Goal: Navigation & Orientation: Find specific page/section

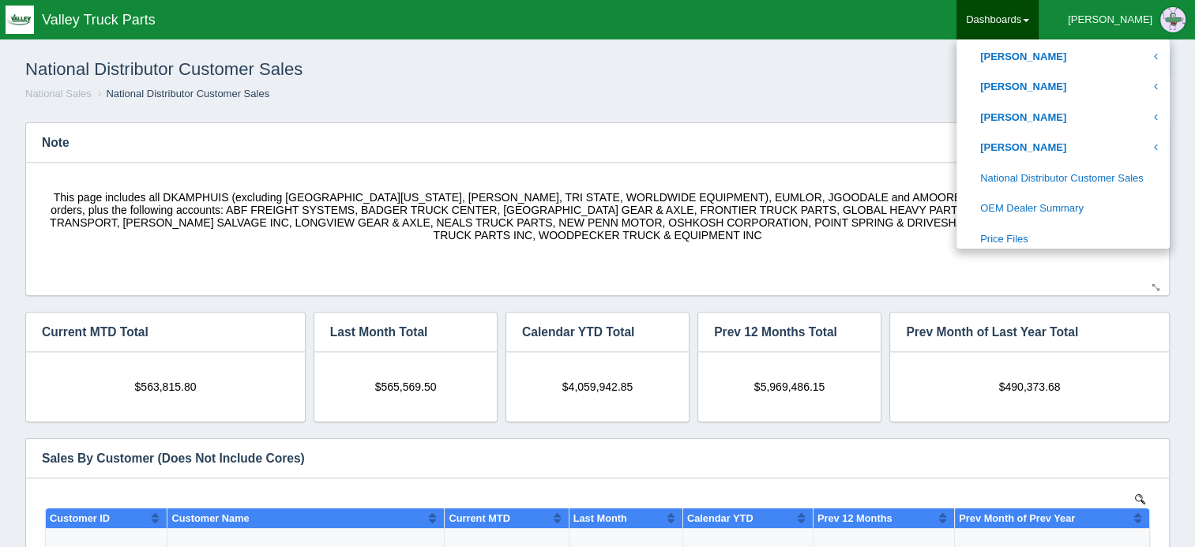
scroll to position [284, 1111]
click at [431, 71] on h1 "National Distributor Customer Sales" at bounding box center [311, 69] width 573 height 35
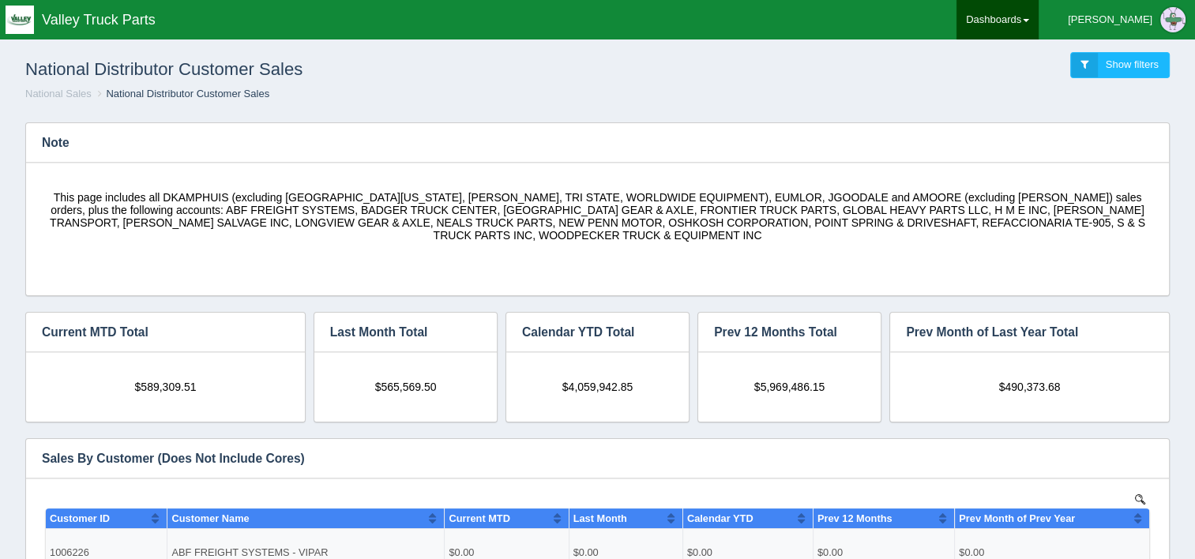
click at [1039, 23] on link "Dashboards" at bounding box center [998, 19] width 82 height 39
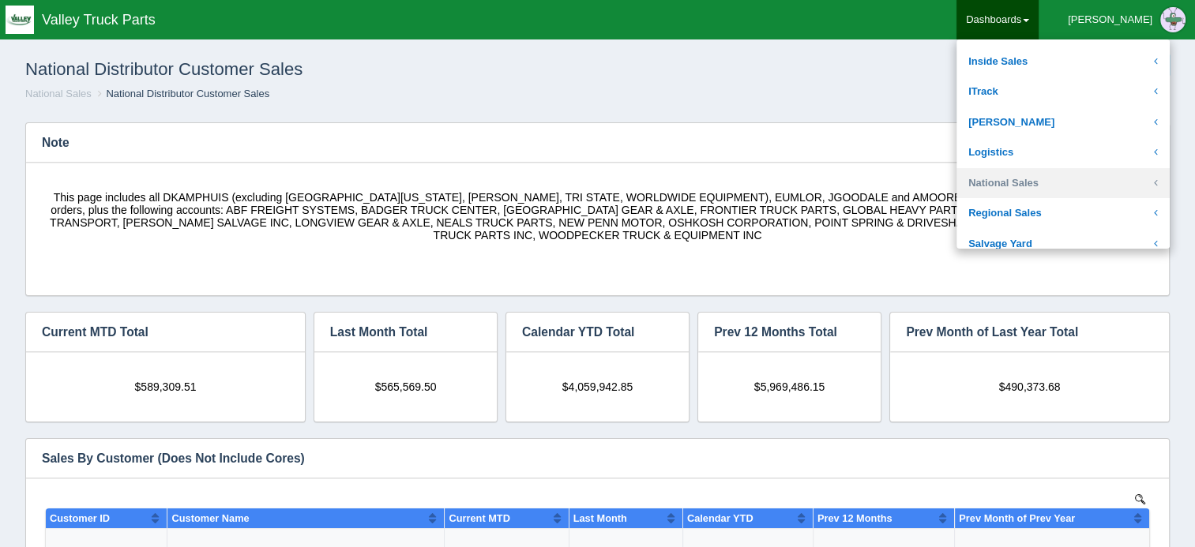
scroll to position [316, 0]
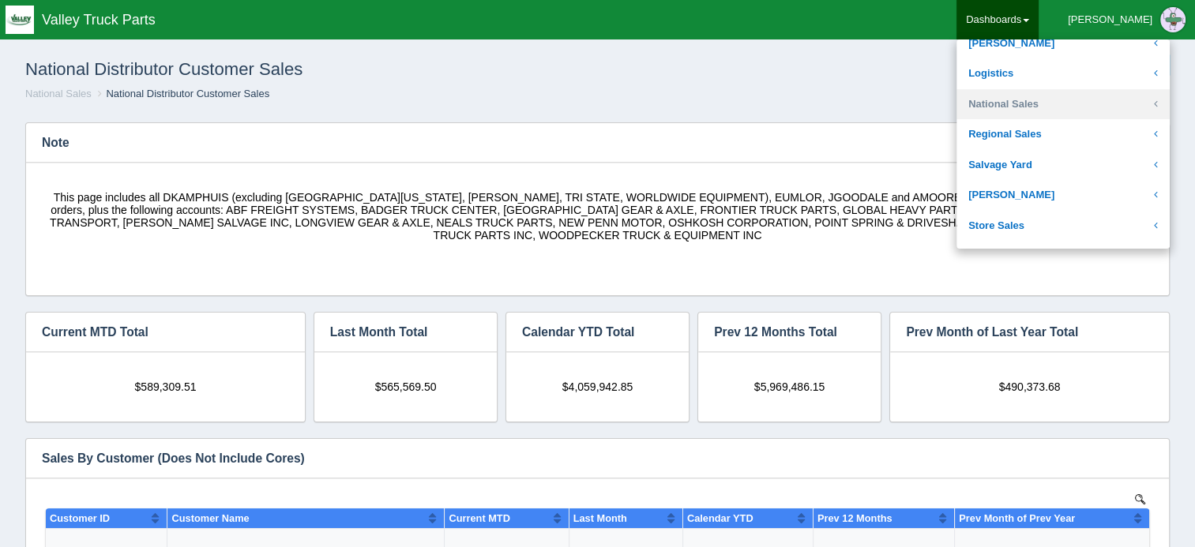
click at [1067, 98] on link "National Sales" at bounding box center [1063, 104] width 213 height 31
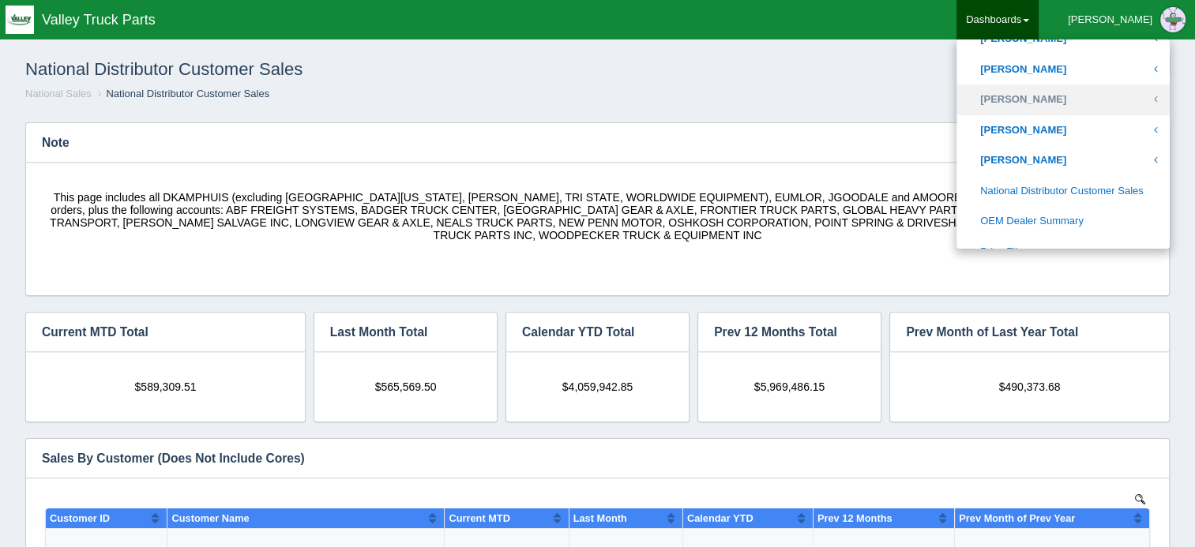
scroll to position [869, 0]
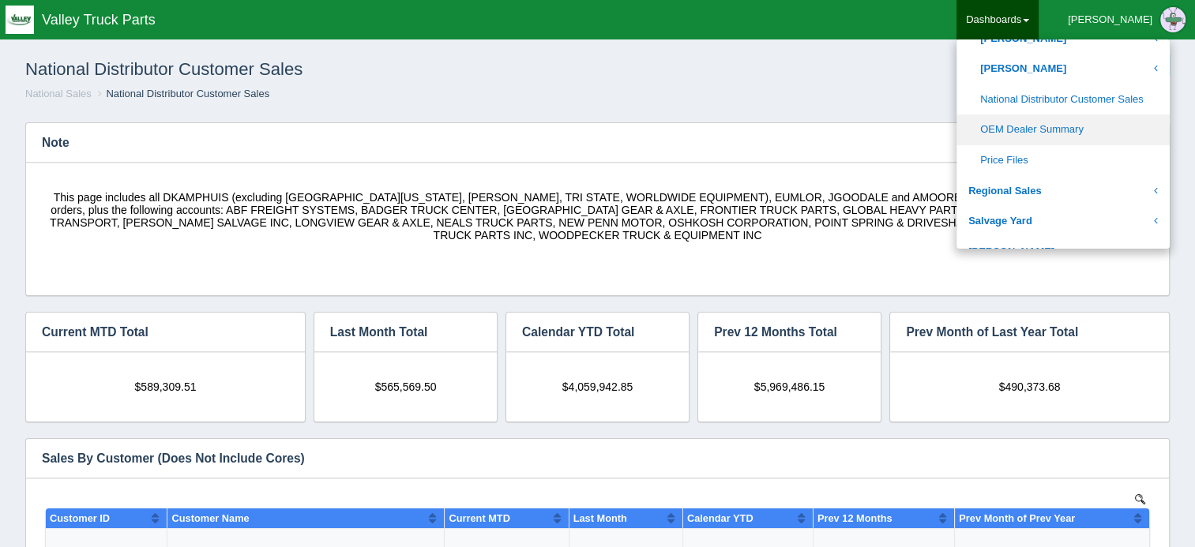
click at [1089, 128] on link "OEM Dealer Summary" at bounding box center [1063, 130] width 213 height 31
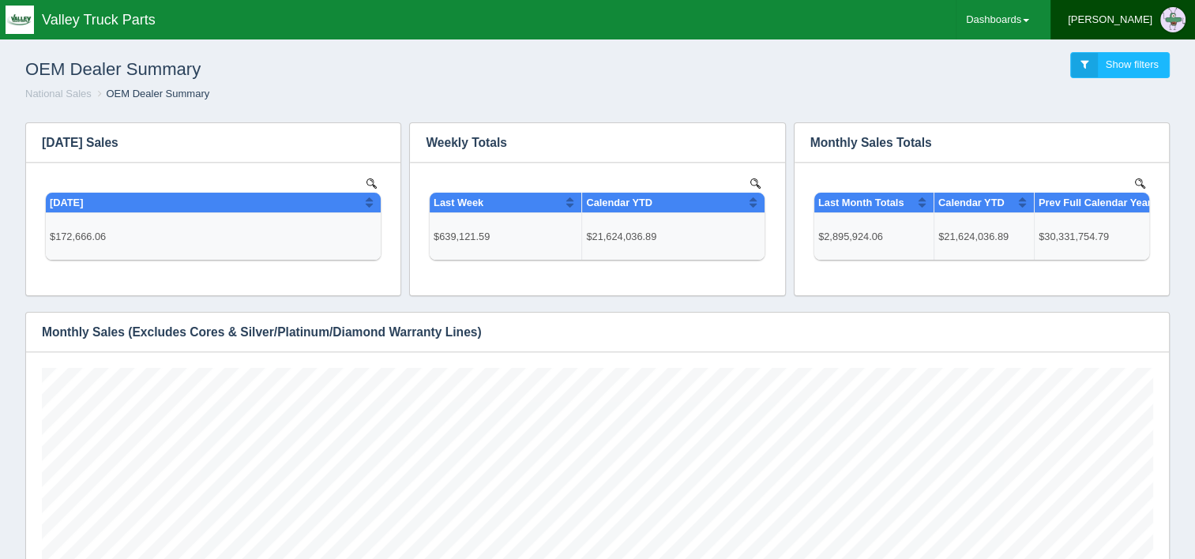
click at [1150, 23] on div "[PERSON_NAME]" at bounding box center [1110, 20] width 85 height 32
